Goal: Task Accomplishment & Management: Complete application form

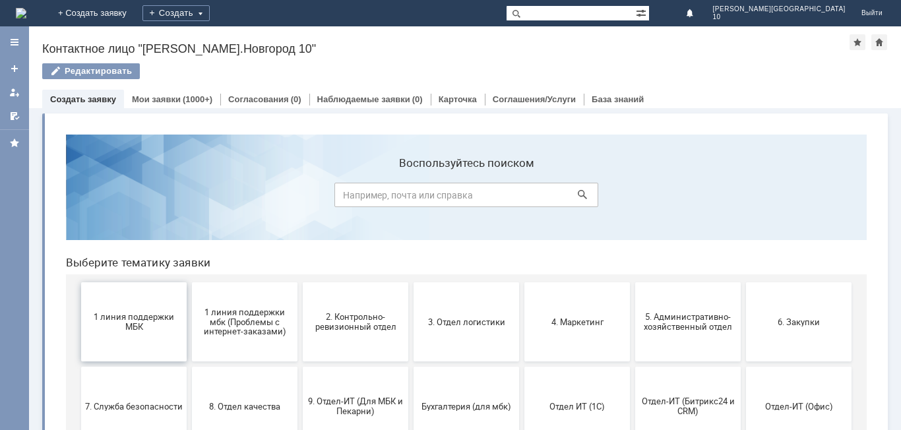
click at [145, 327] on span "1 линия поддержки МБК" at bounding box center [134, 322] width 98 height 20
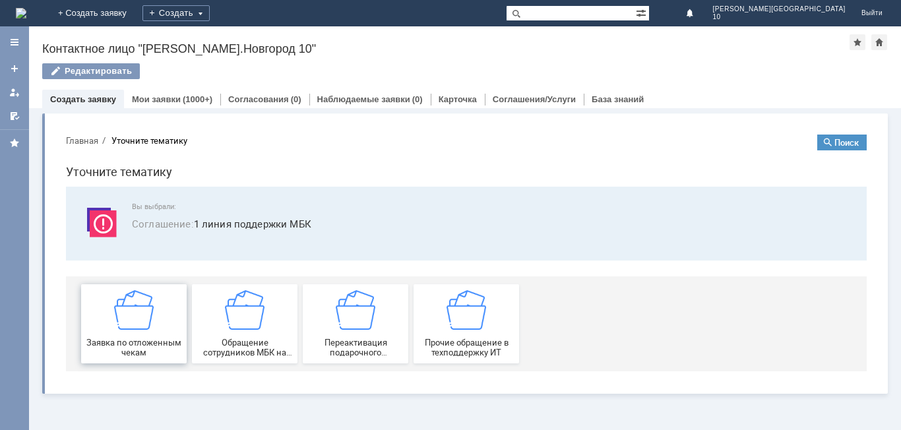
click at [148, 327] on img at bounding box center [134, 310] width 40 height 40
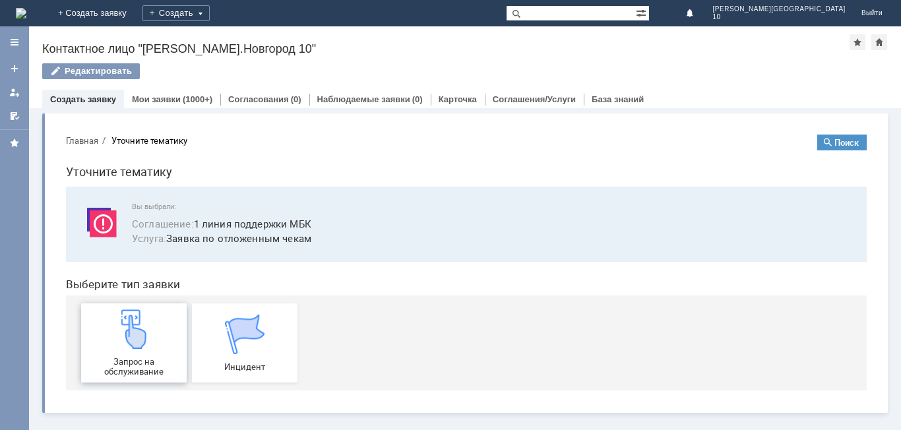
click at [147, 328] on img at bounding box center [134, 329] width 40 height 40
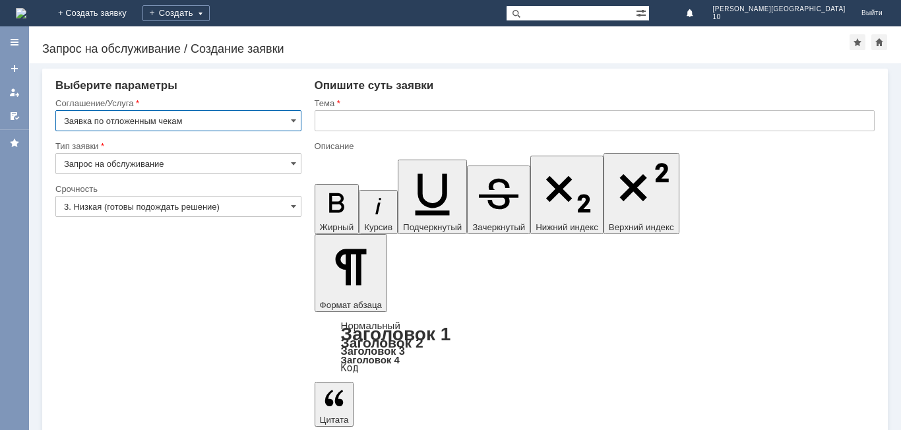
click at [229, 211] on input "3. Низкая (готовы подождать решение)" at bounding box center [178, 206] width 246 height 21
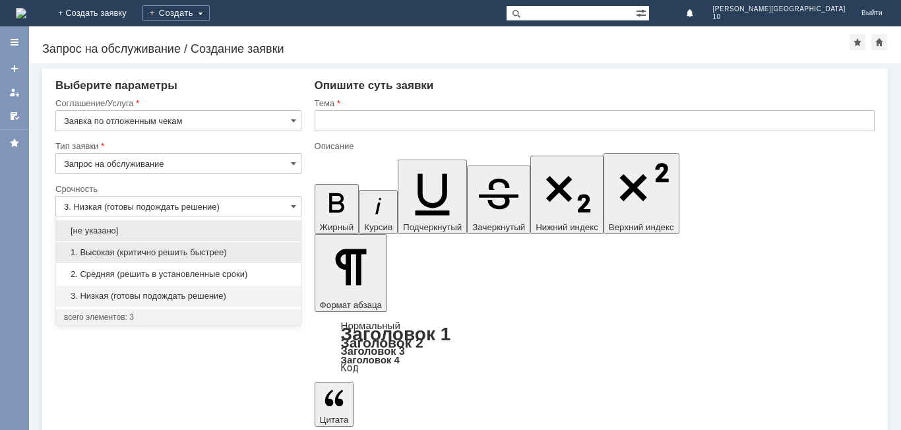
click at [204, 244] on div "1. Высокая (критично решить быстрее)" at bounding box center [178, 252] width 245 height 21
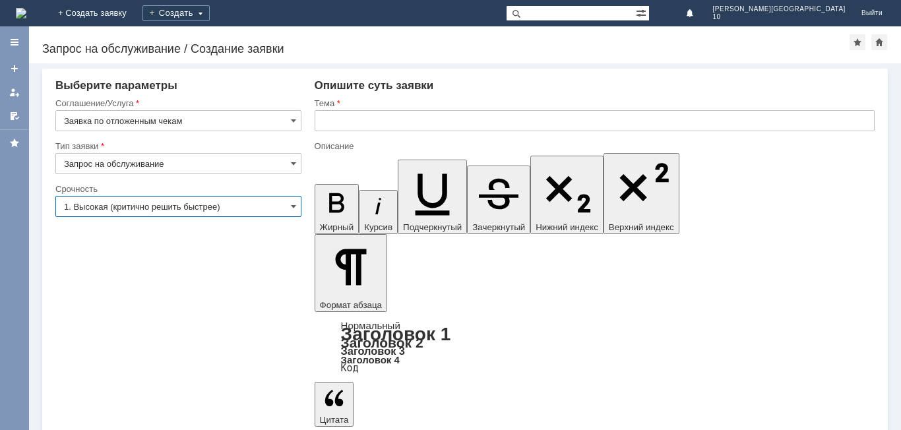
type input "1. Высокая (критично решить быстрее)"
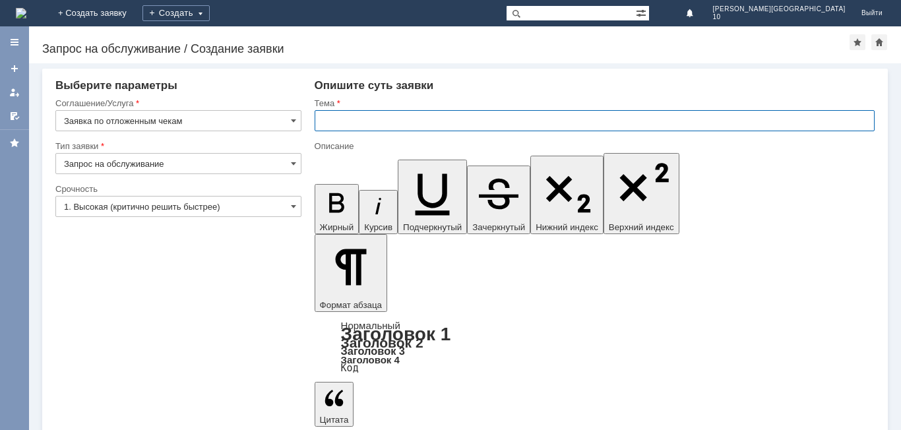
click at [376, 112] on input "text" at bounding box center [595, 120] width 560 height 21
type input "Отложенный чек [DATE]"
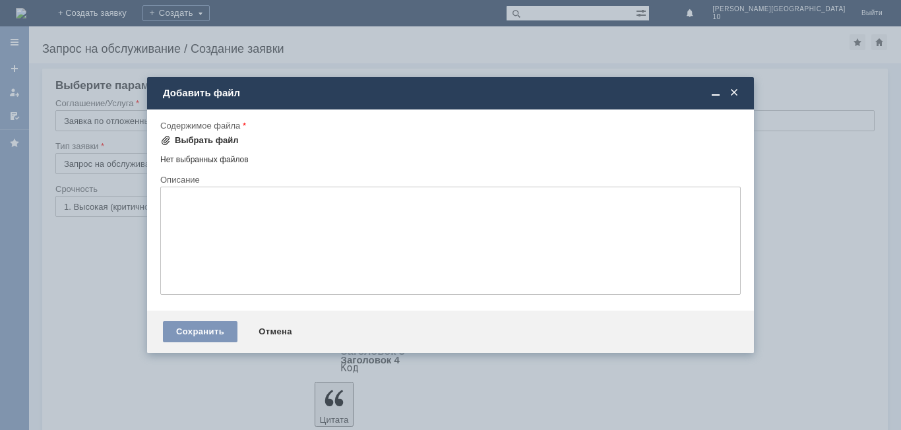
click at [202, 137] on div "Выбрать файл" at bounding box center [207, 140] width 64 height 11
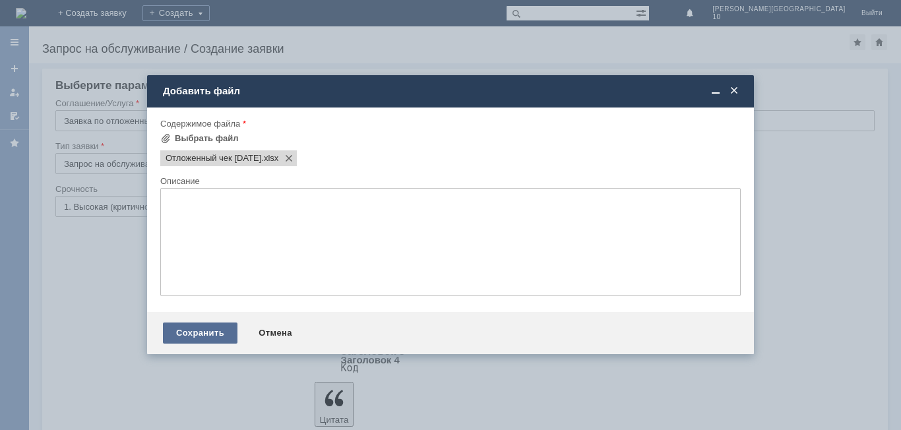
click at [203, 325] on div "Сохранить" at bounding box center [200, 333] width 75 height 21
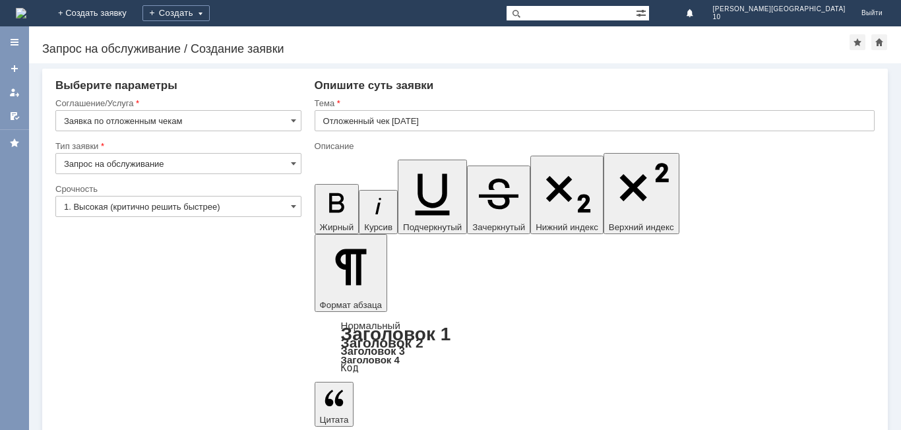
click at [288, 158] on input "Запрос на обслуживание" at bounding box center [178, 163] width 246 height 21
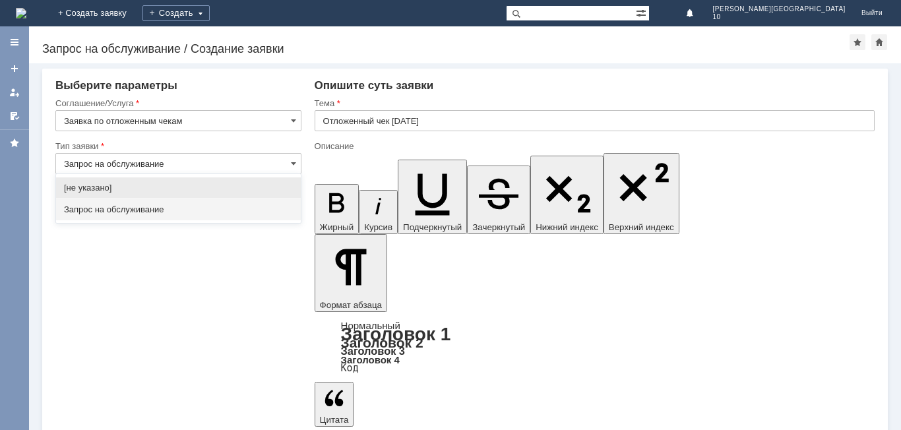
click at [187, 213] on span "Запрос на обслуживание" at bounding box center [178, 210] width 229 height 11
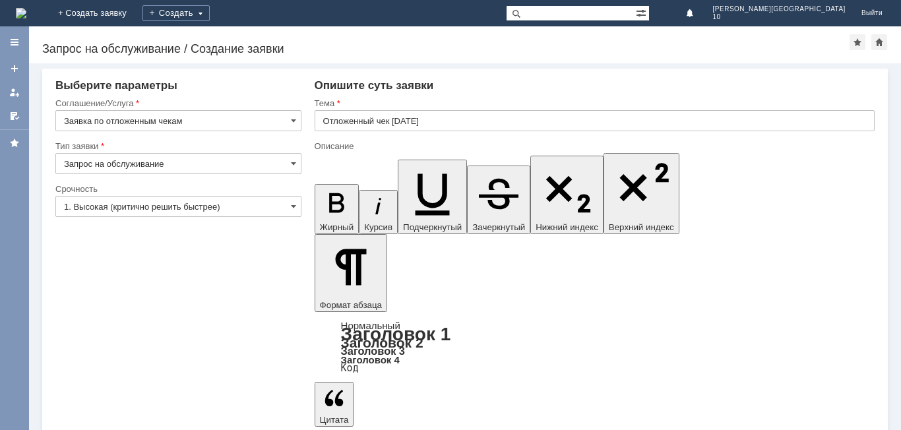
type input "Запрос на обслуживание"
